Goal: Transaction & Acquisition: Purchase product/service

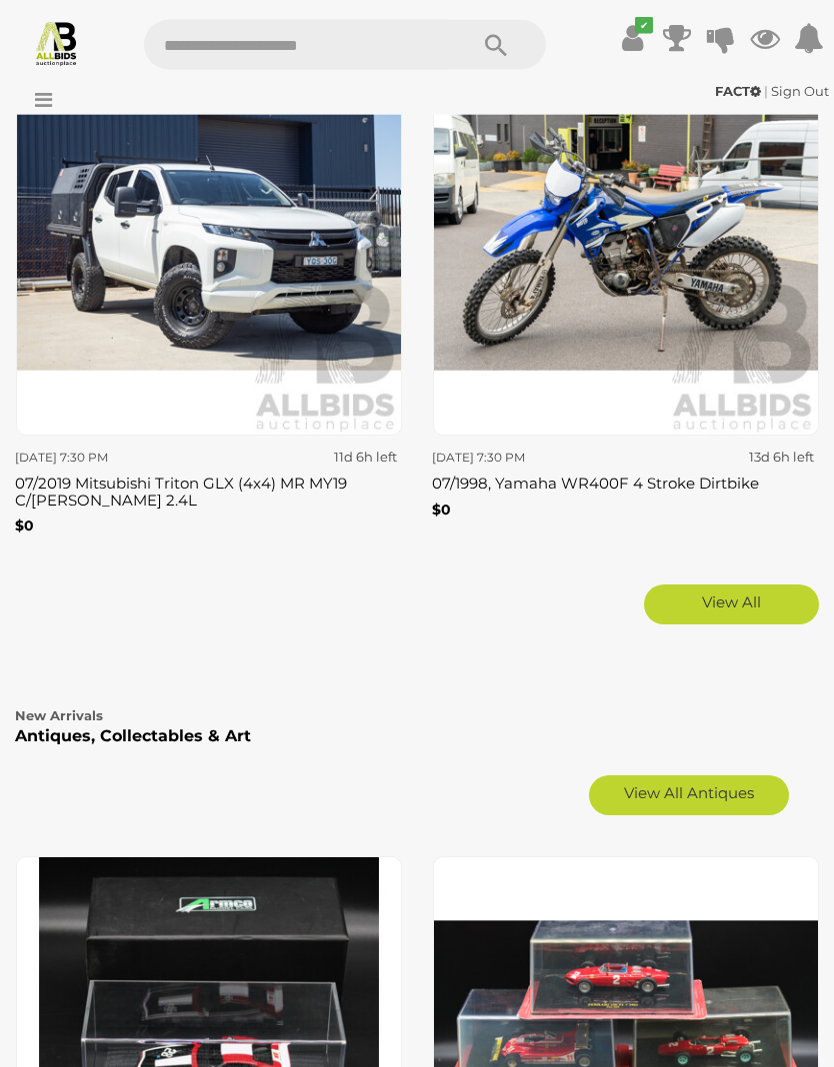
scroll to position [5047, 0]
click at [706, 776] on link "View All Antiques" at bounding box center [689, 796] width 200 height 40
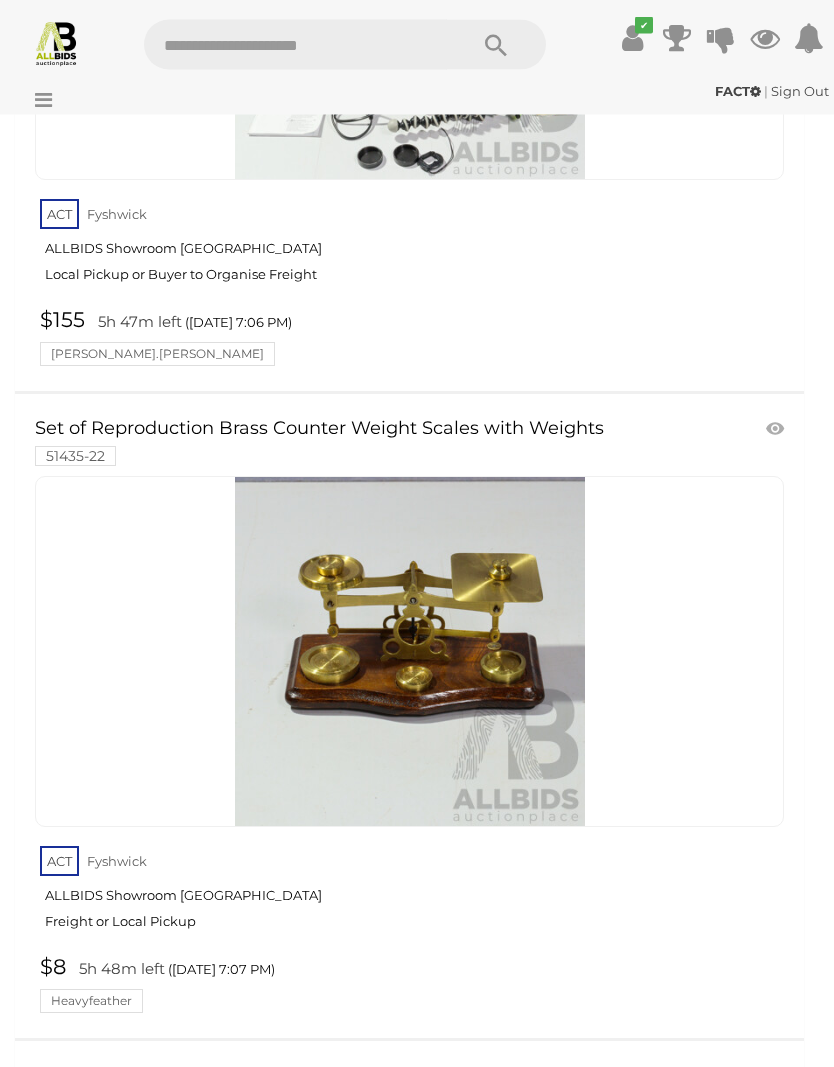
scroll to position [30634, 0]
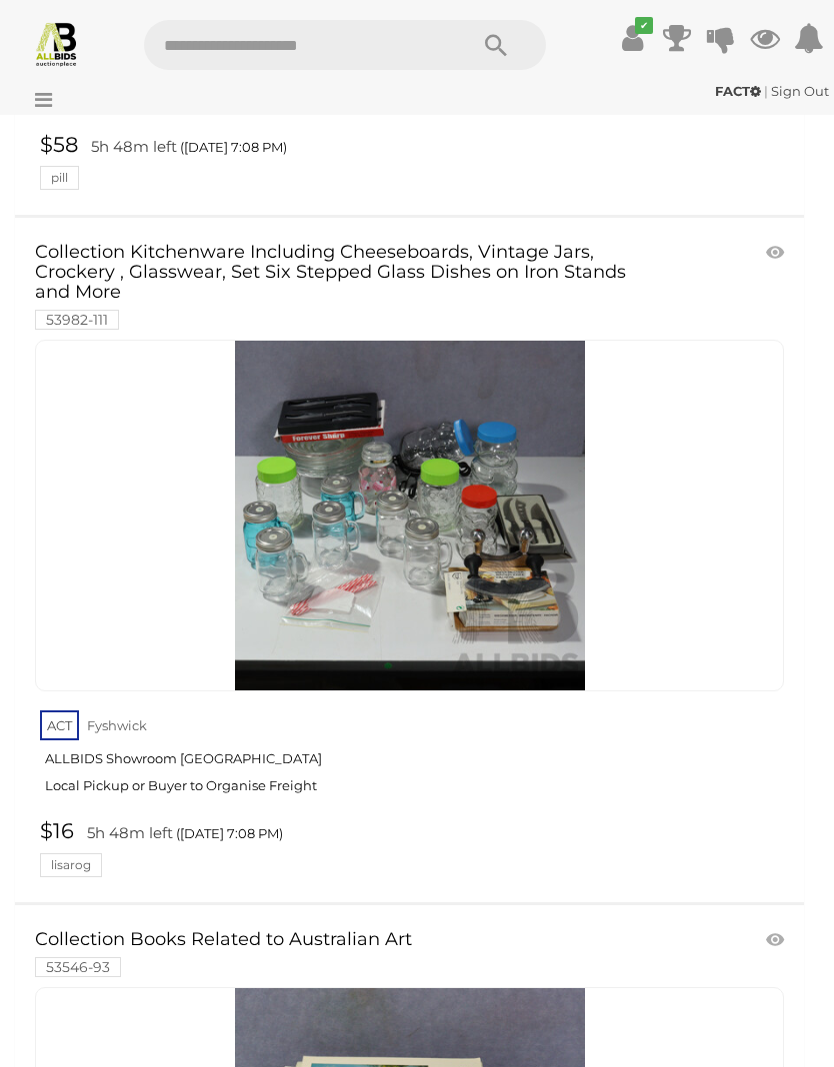
click at [260, 53] on input "text" at bounding box center [295, 45] width 303 height 50
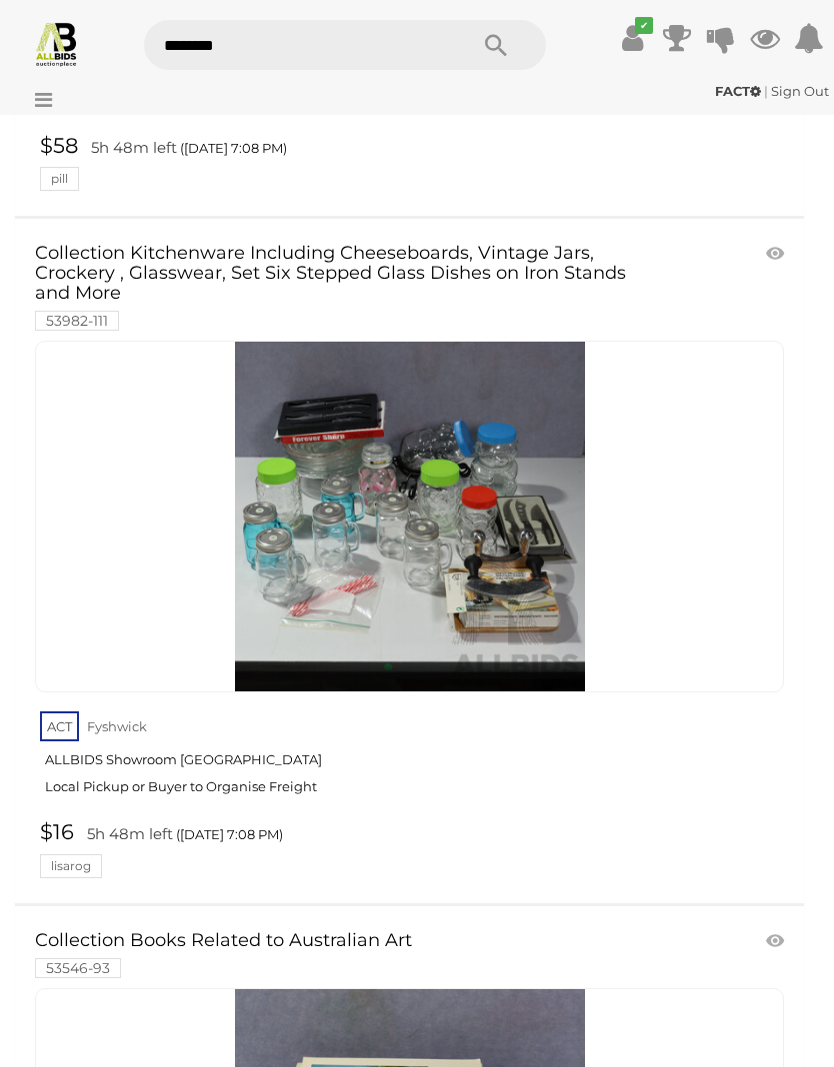
type input "********"
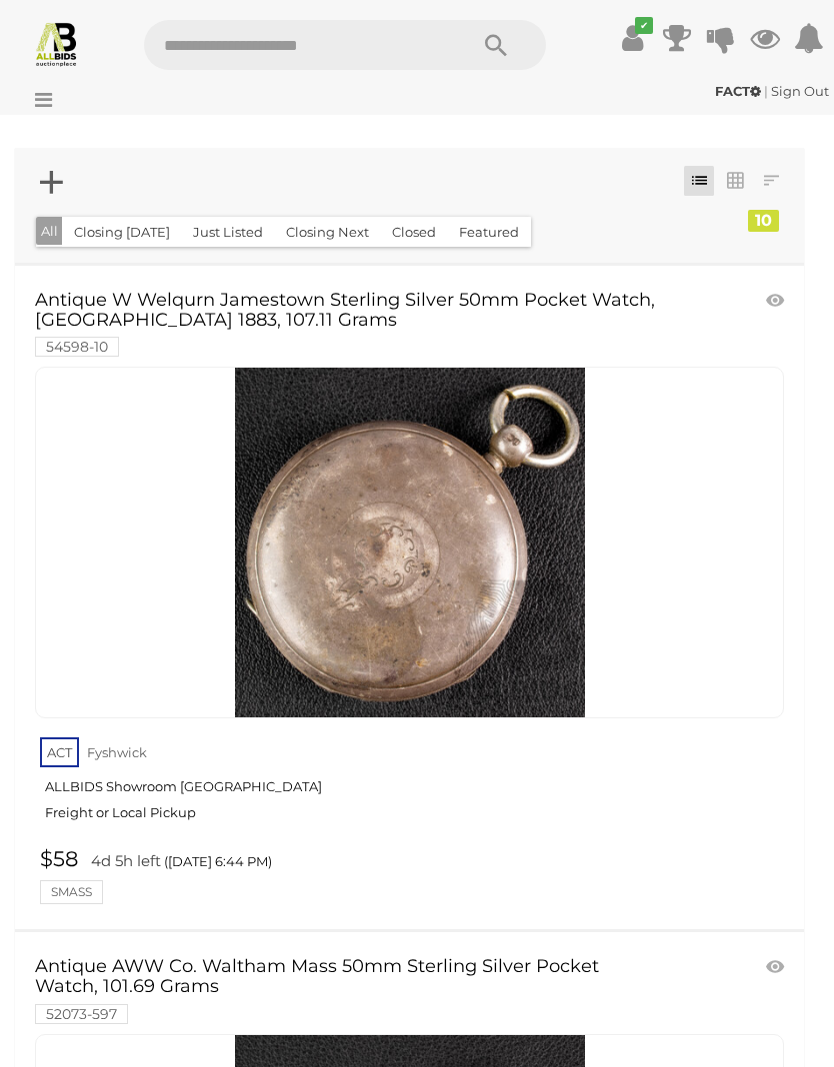
click at [447, 627] on img at bounding box center [410, 543] width 350 height 350
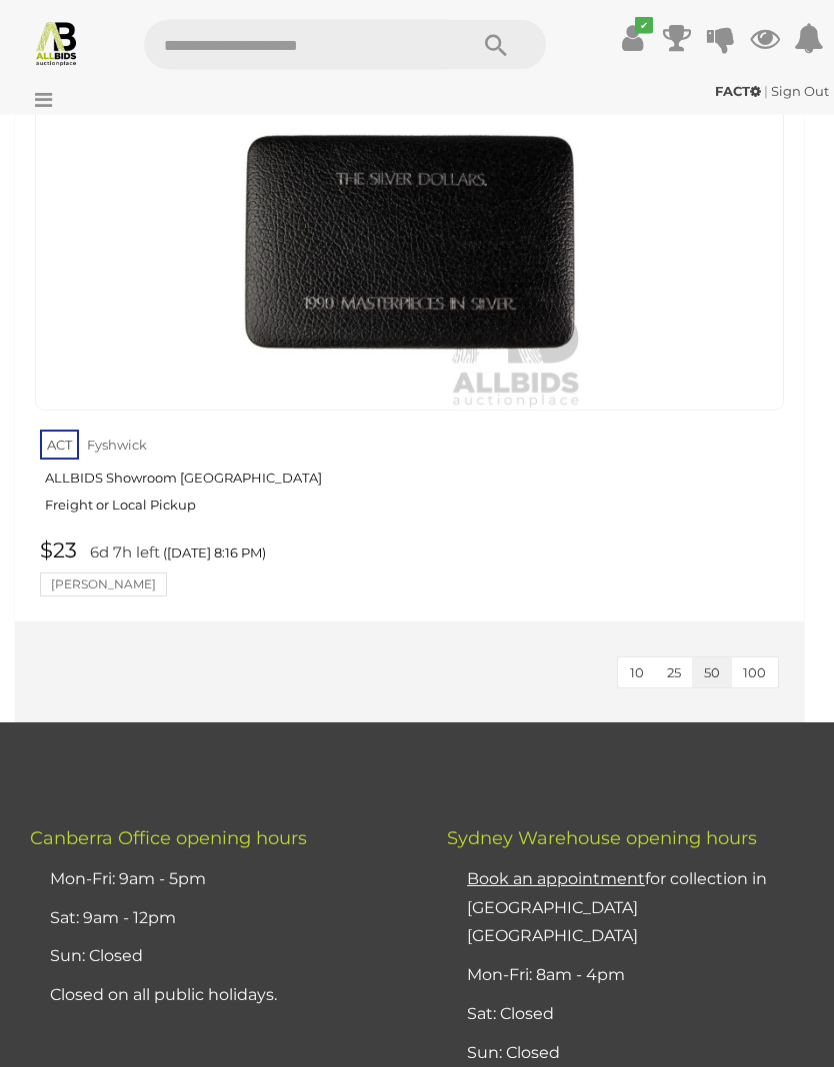
scroll to position [6174, 0]
click at [302, 245] on img at bounding box center [410, 235] width 350 height 350
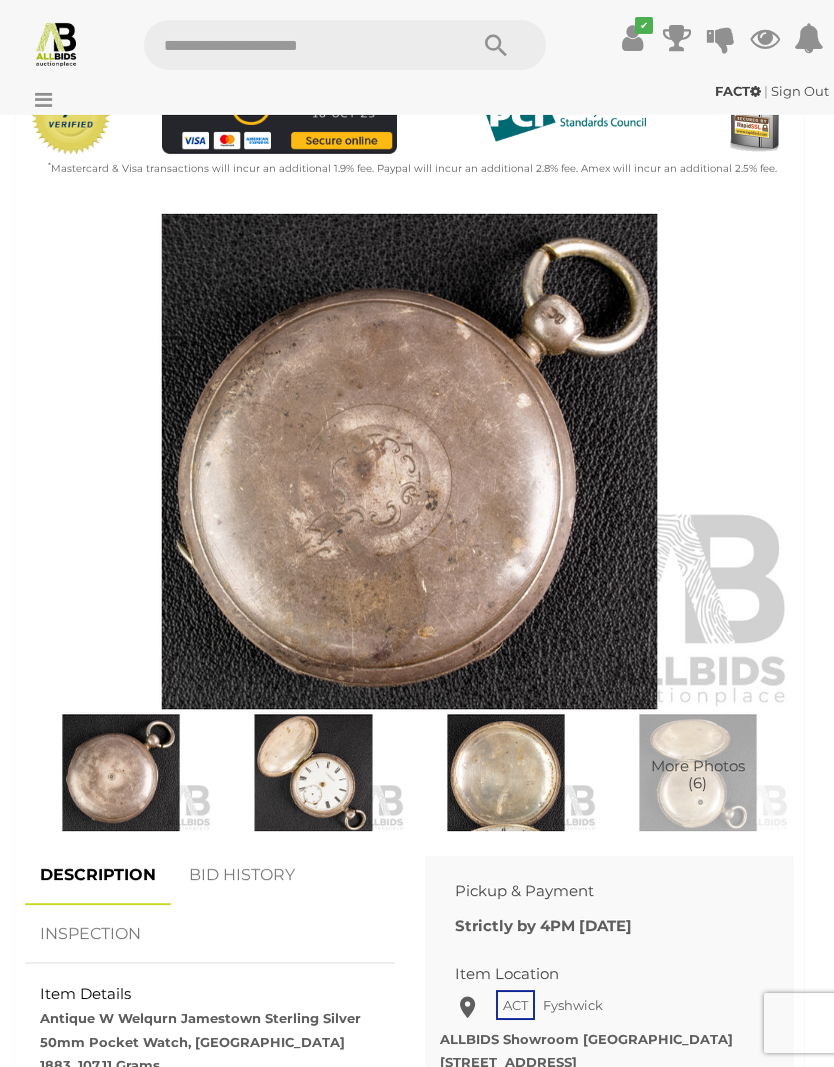
scroll to position [699, 0]
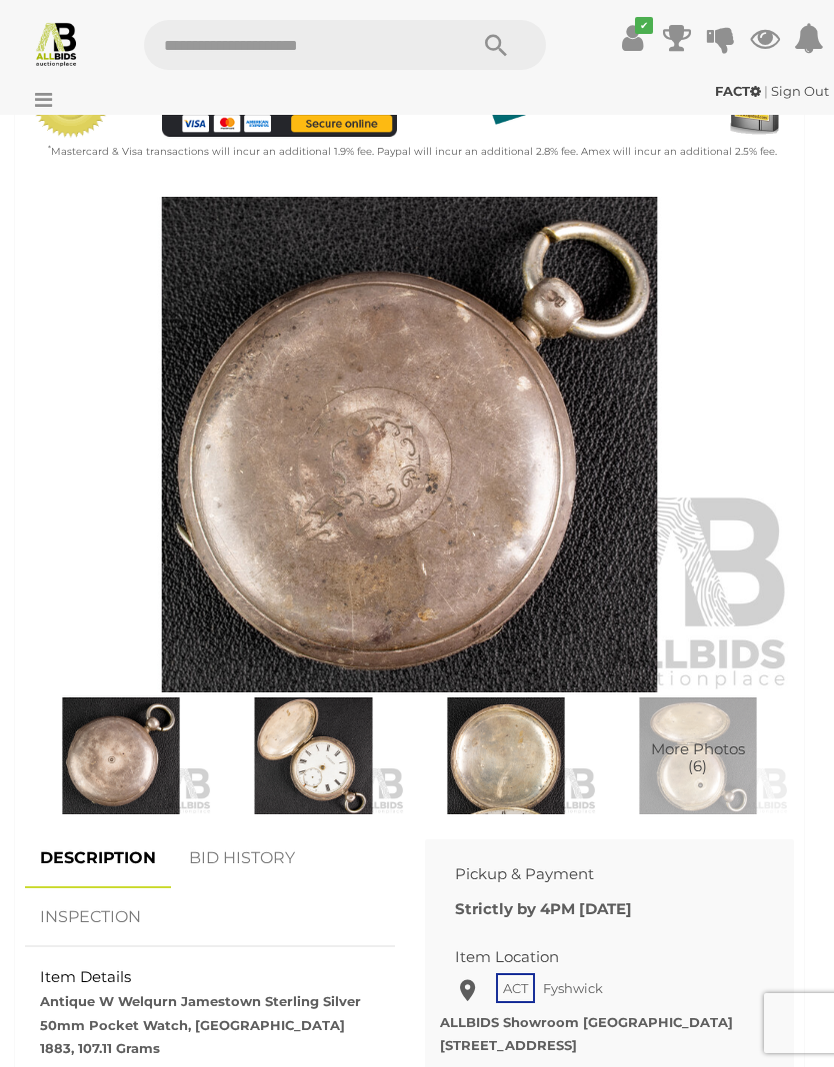
click at [517, 769] on img at bounding box center [506, 756] width 182 height 117
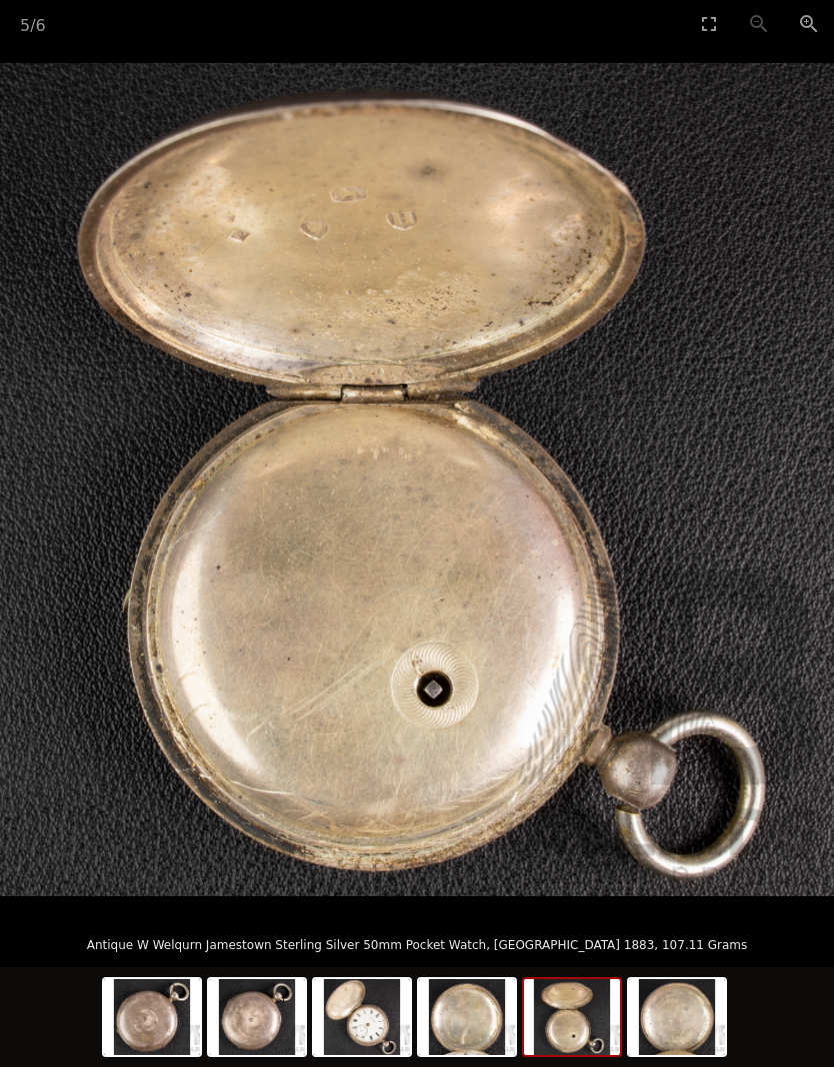
click at [681, 1055] on img at bounding box center [677, 1017] width 96 height 76
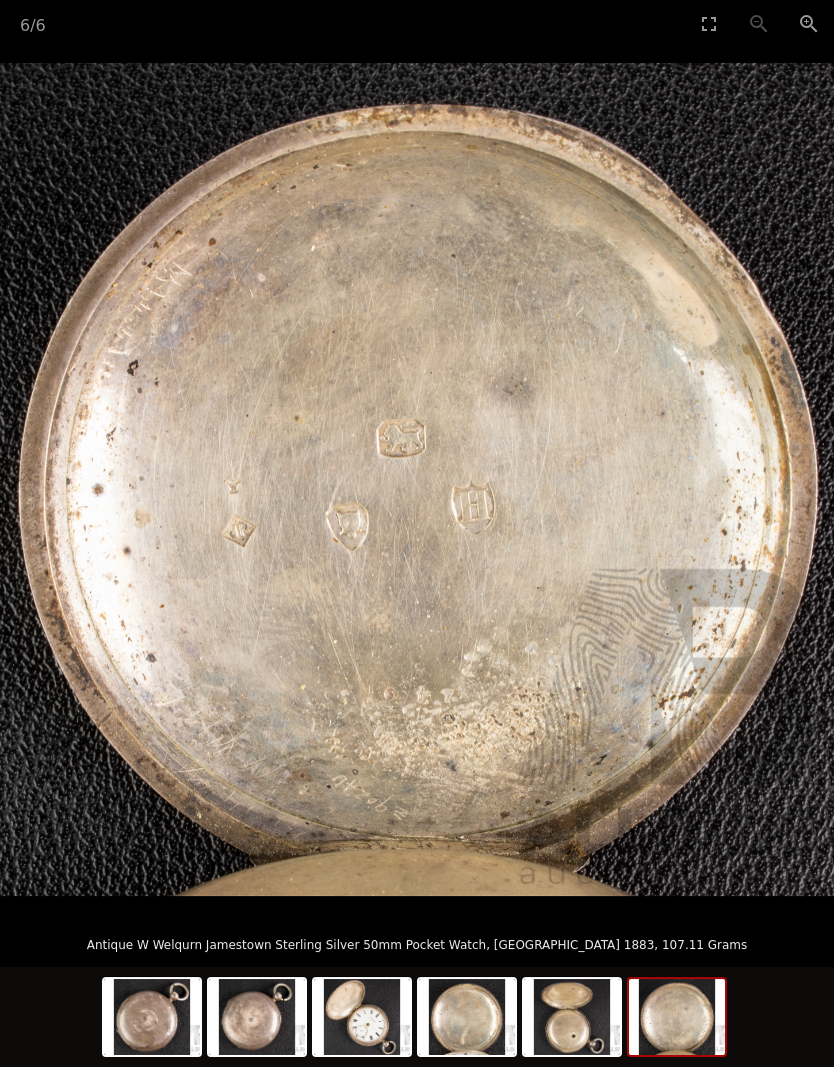
click at [582, 1055] on img at bounding box center [572, 1017] width 96 height 76
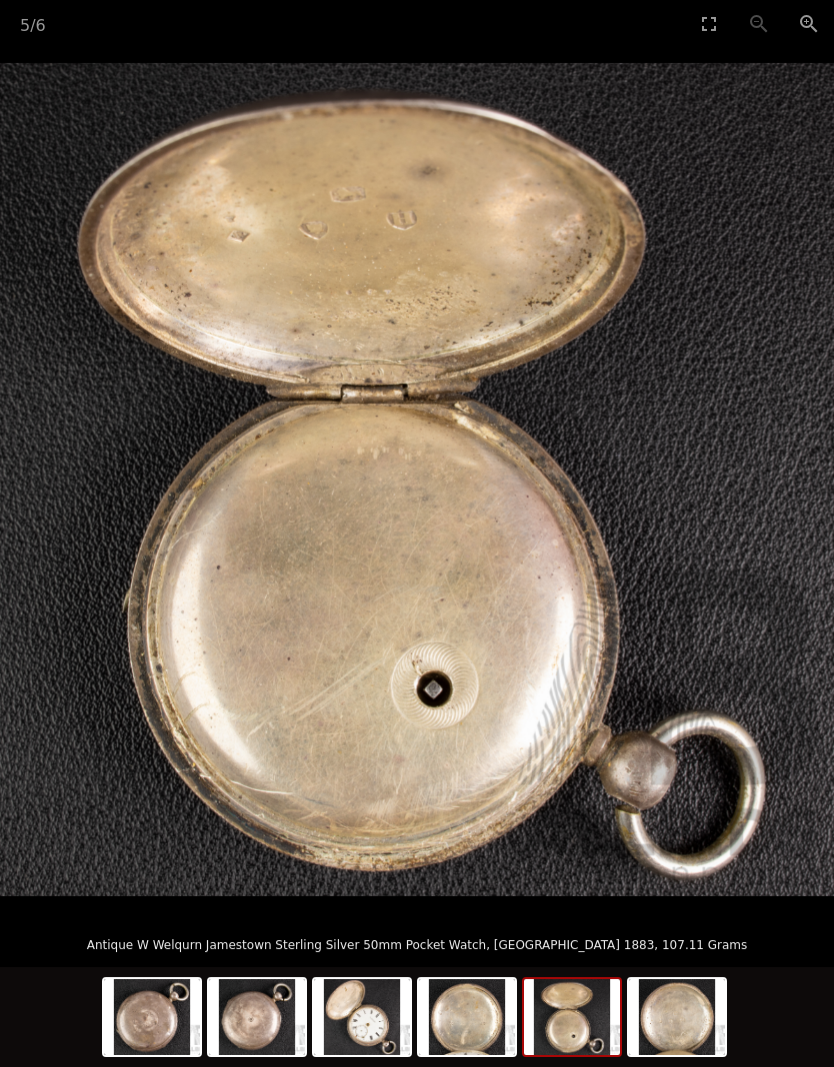
click at [485, 1055] on img at bounding box center [467, 1017] width 96 height 76
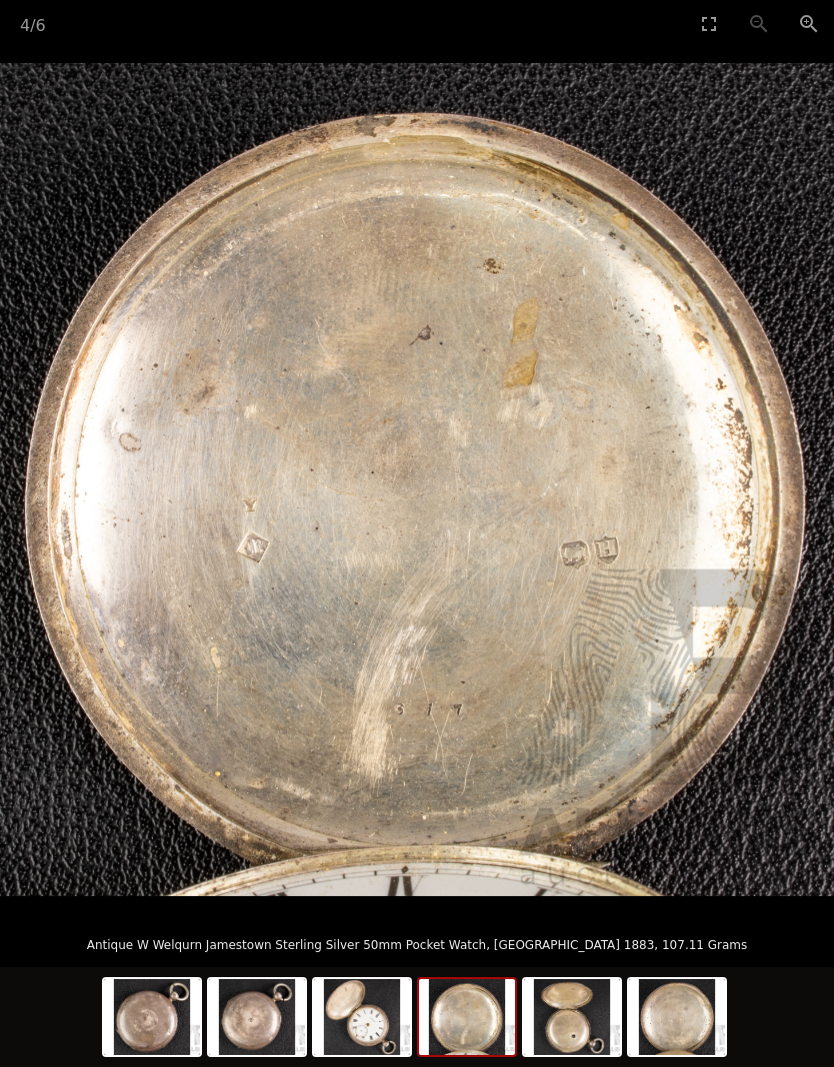
click at [382, 1055] on img at bounding box center [362, 1017] width 96 height 76
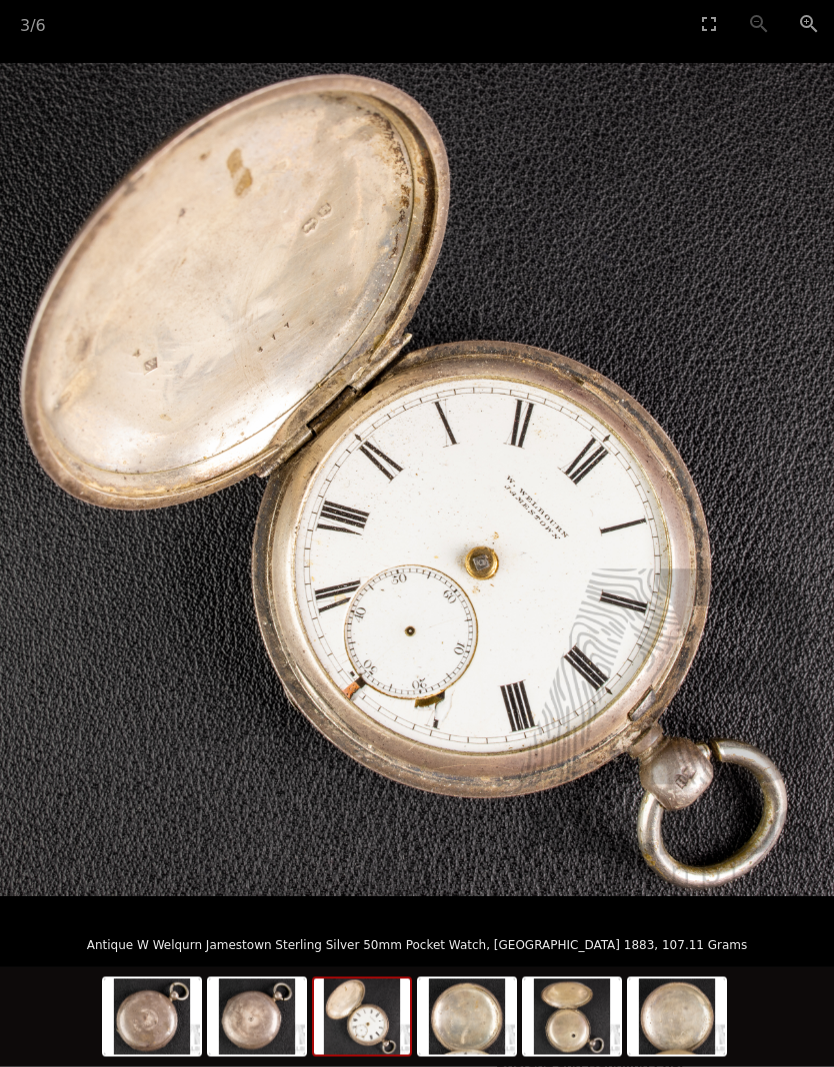
scroll to position [993, 0]
click at [540, 893] on img at bounding box center [417, 480] width 834 height 834
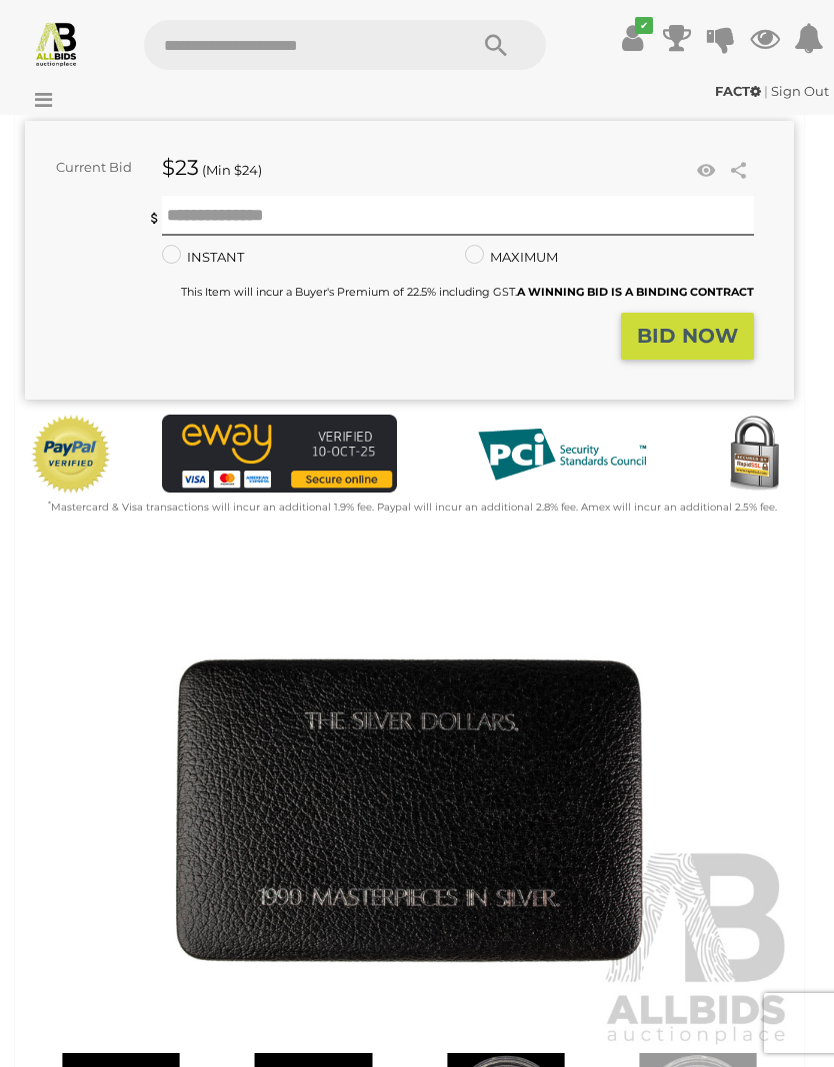
scroll to position [360, 0]
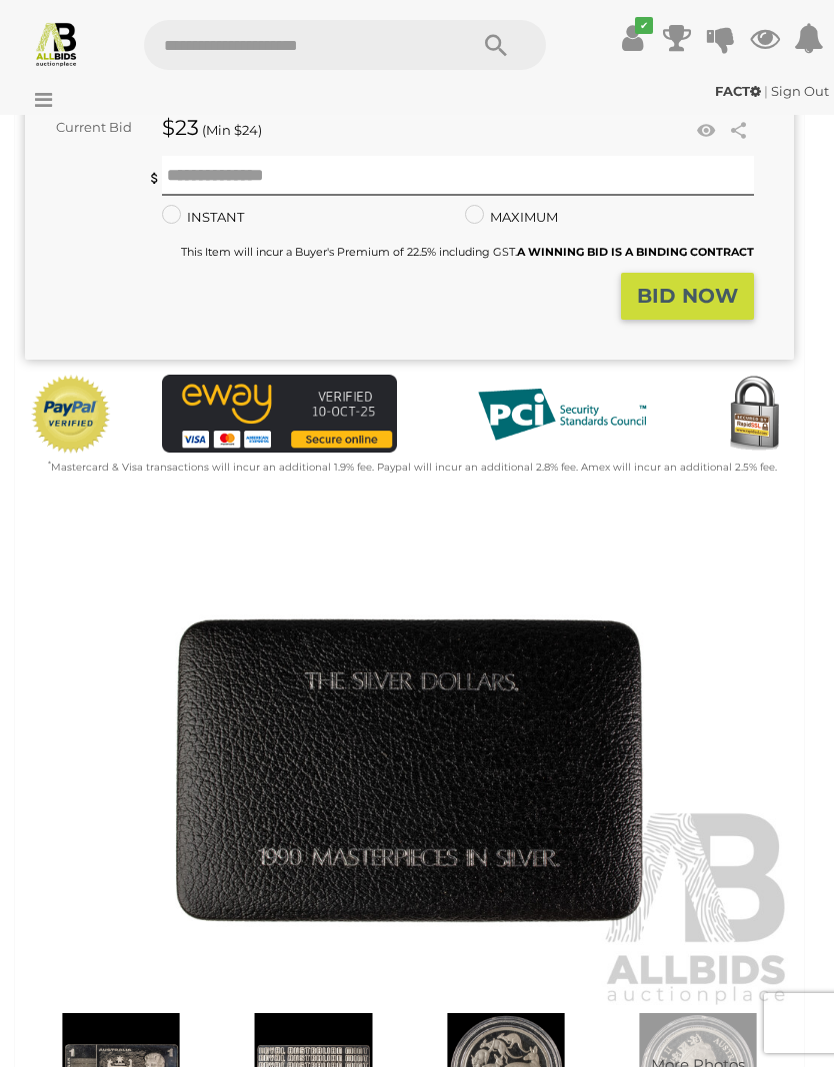
click at [337, 1066] on img at bounding box center [313, 1071] width 182 height 117
